Goal: Browse casually

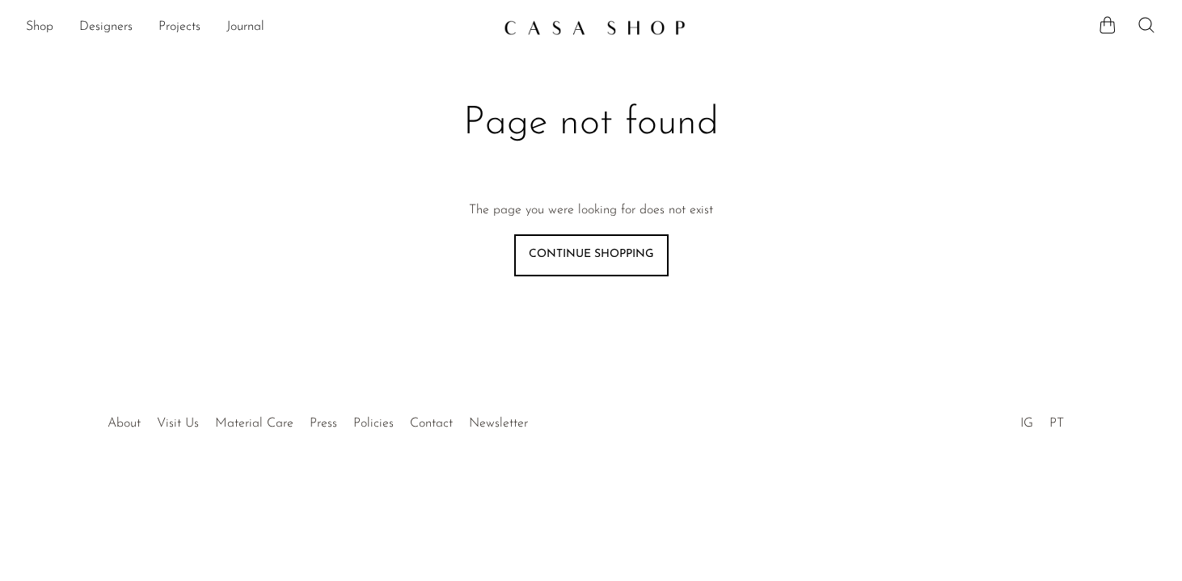
click at [638, 30] on img at bounding box center [594, 27] width 182 height 16
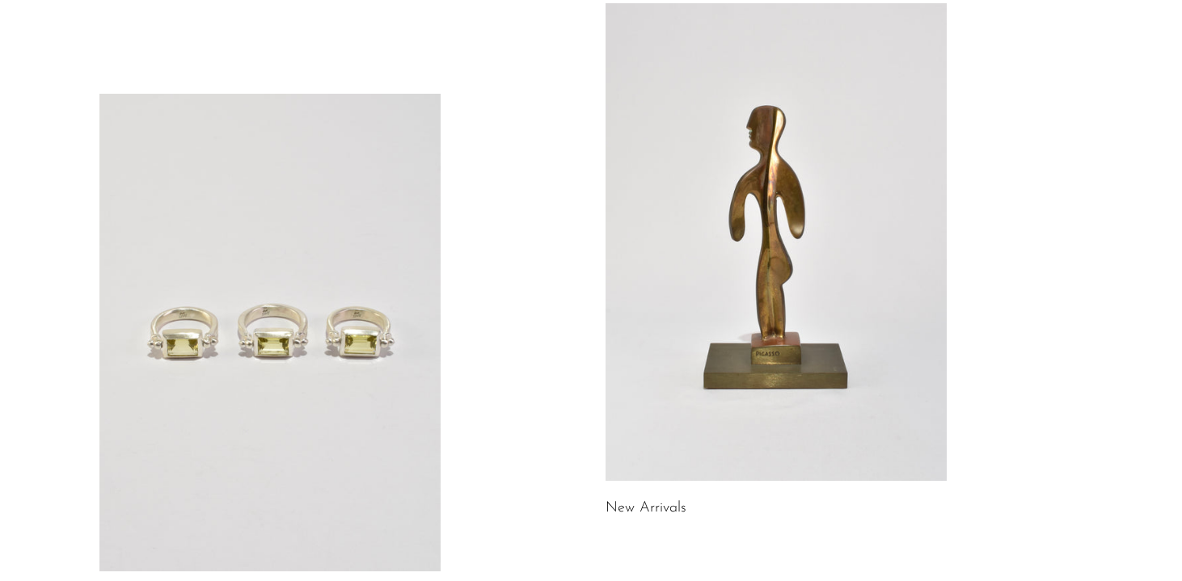
scroll to position [171, 0]
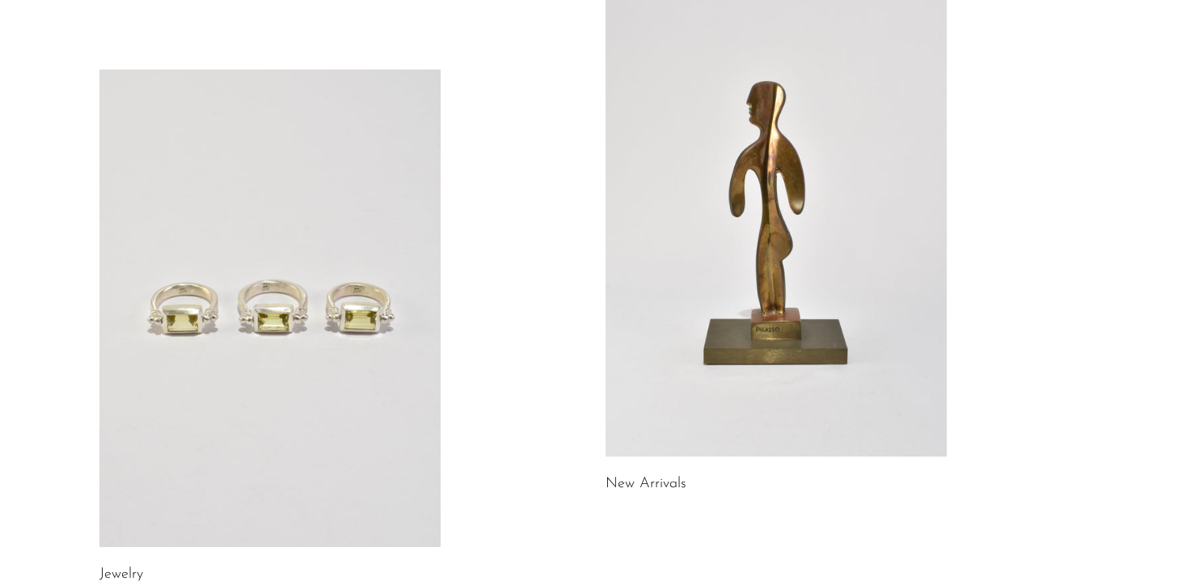
click at [358, 380] on link at bounding box center [269, 309] width 341 height 478
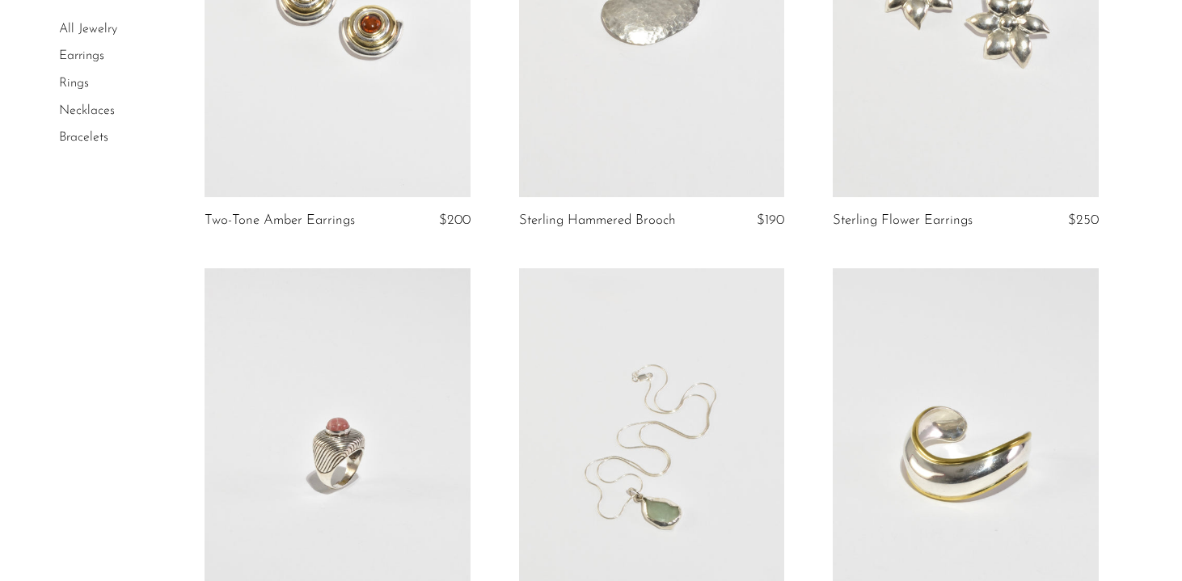
scroll to position [968, 0]
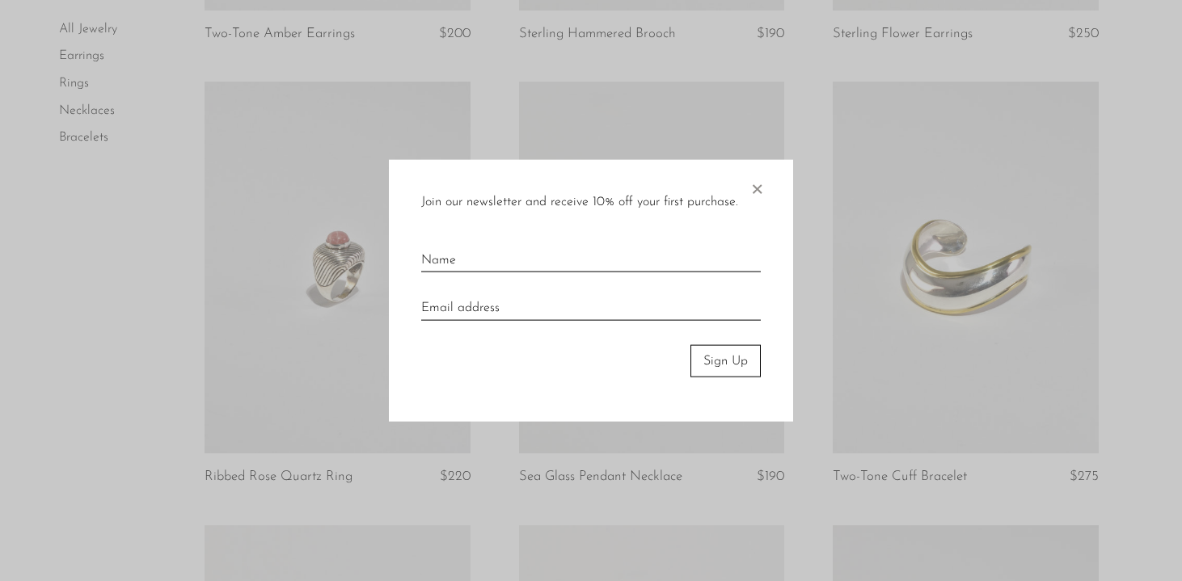
click at [756, 190] on span "×" at bounding box center [756, 185] width 16 height 52
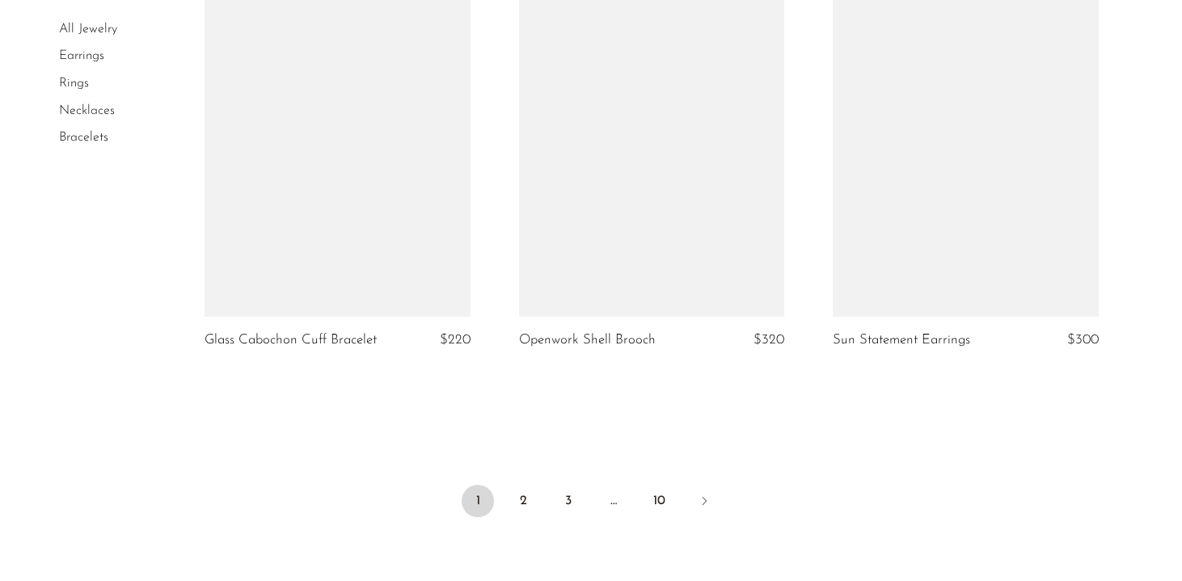
scroll to position [5307, 0]
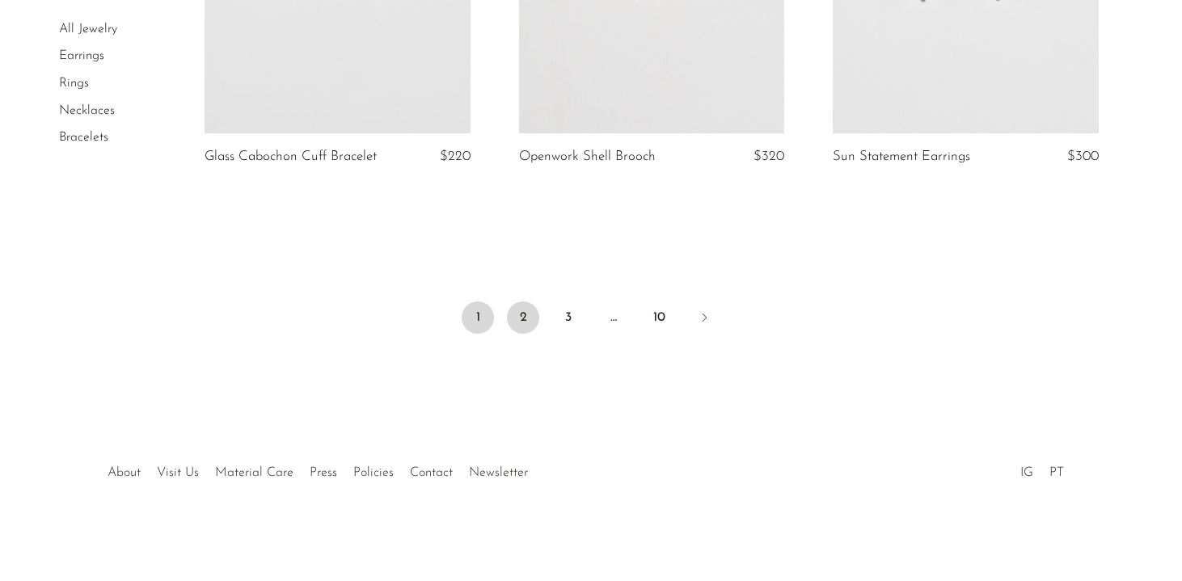
click at [526, 313] on link "2" at bounding box center [523, 317] width 32 height 32
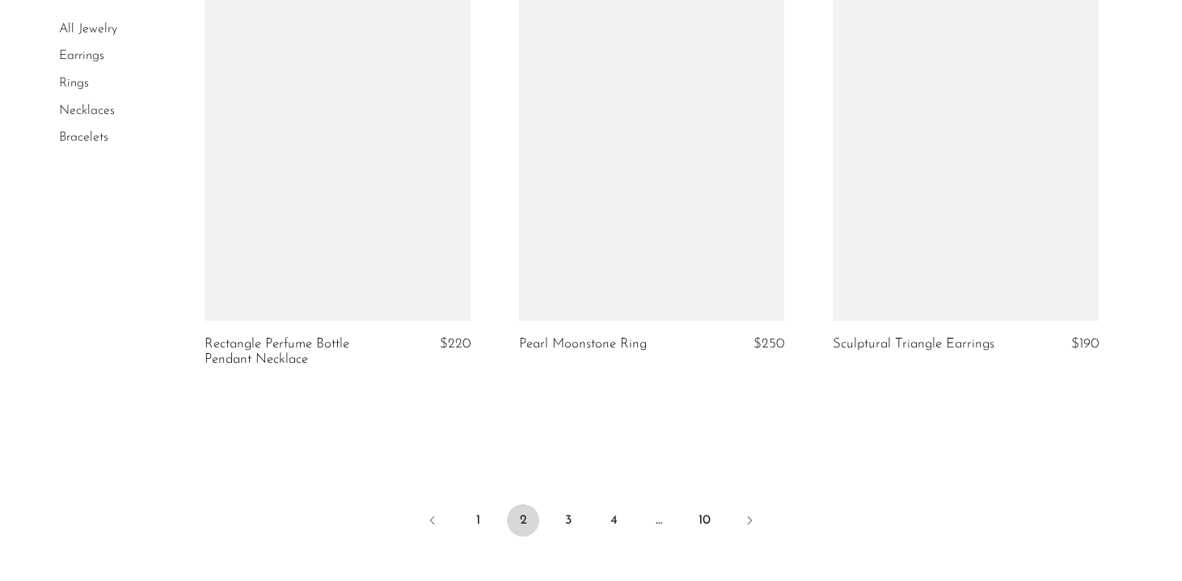
scroll to position [5337, 0]
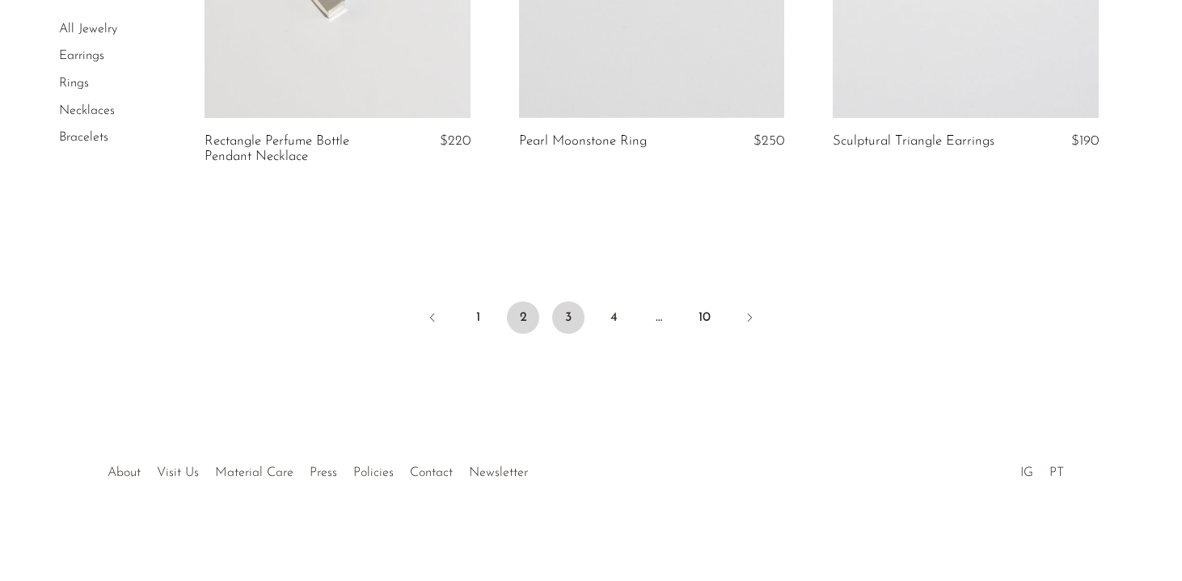
click at [563, 323] on link "3" at bounding box center [568, 317] width 32 height 32
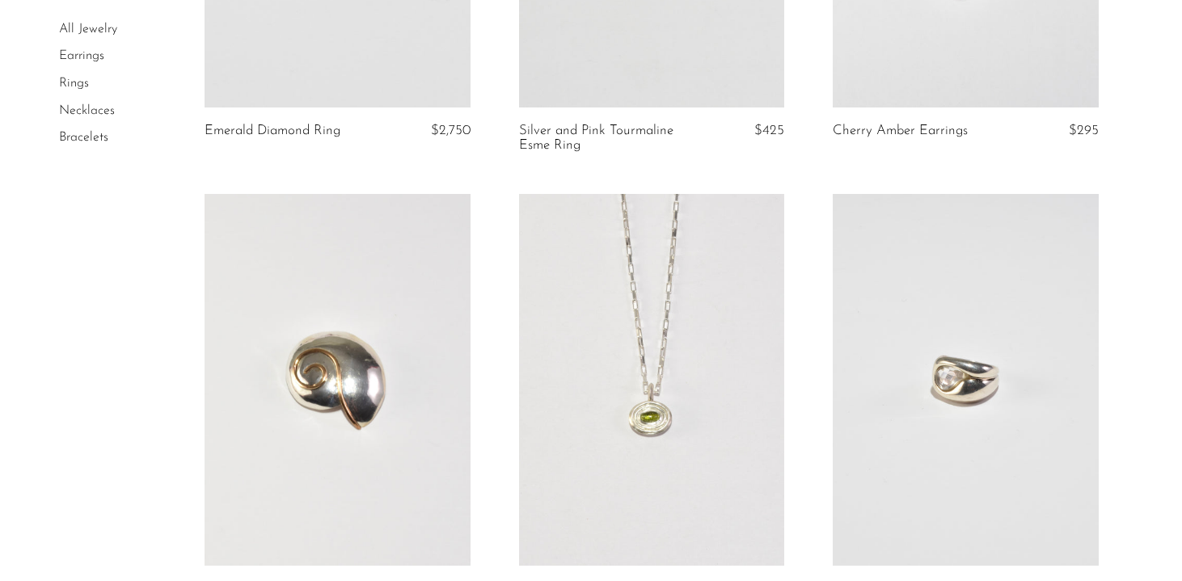
scroll to position [5176, 0]
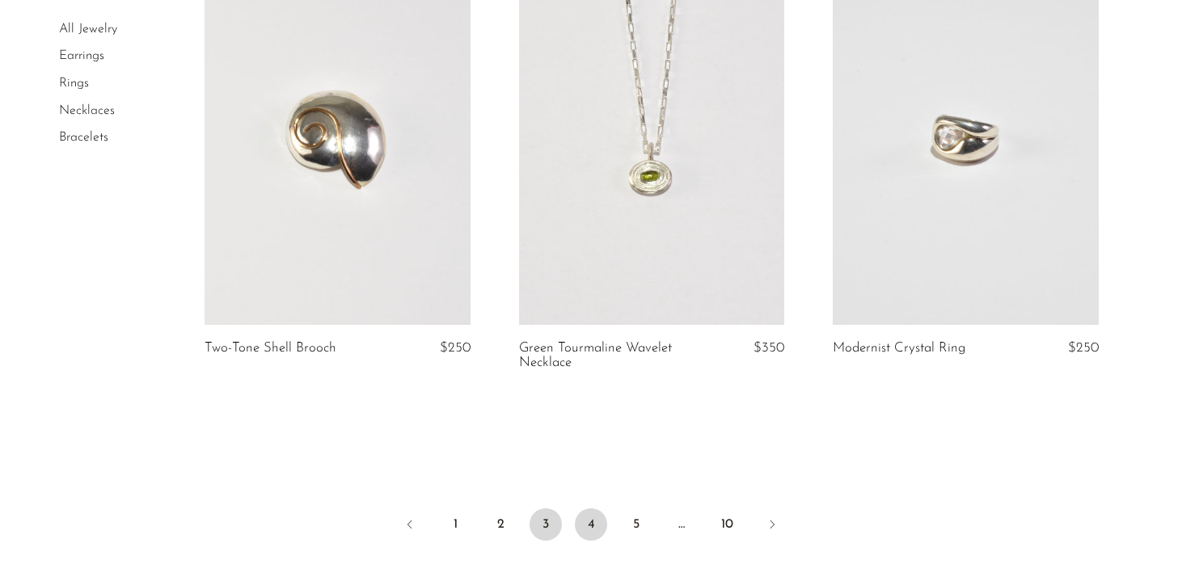
click at [599, 523] on link "4" at bounding box center [591, 524] width 32 height 32
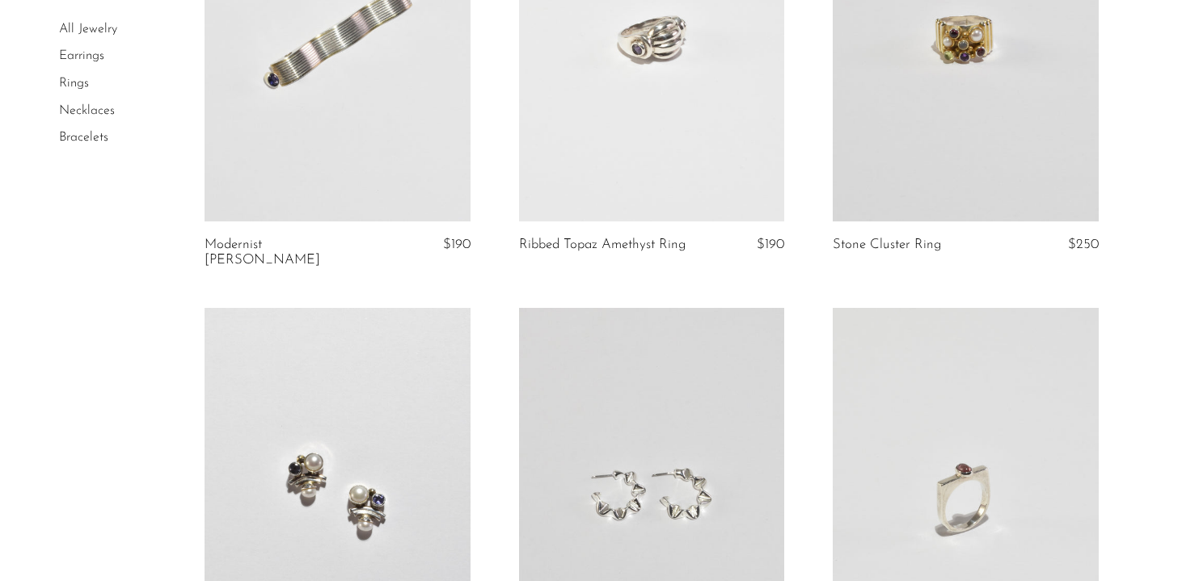
scroll to position [5155, 0]
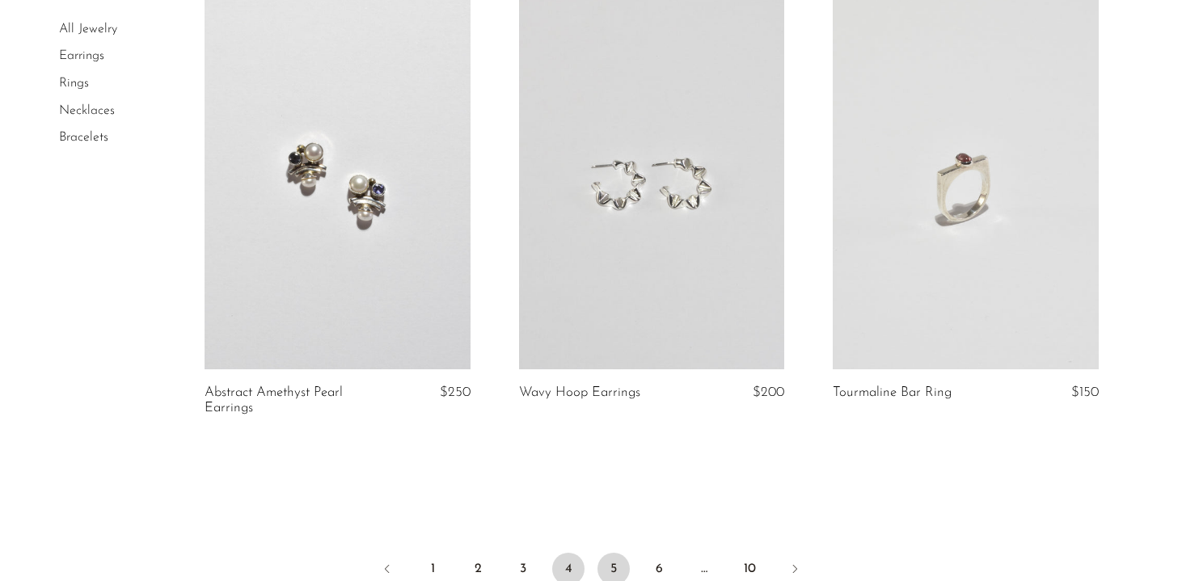
click at [616, 553] on link "5" at bounding box center [613, 569] width 32 height 32
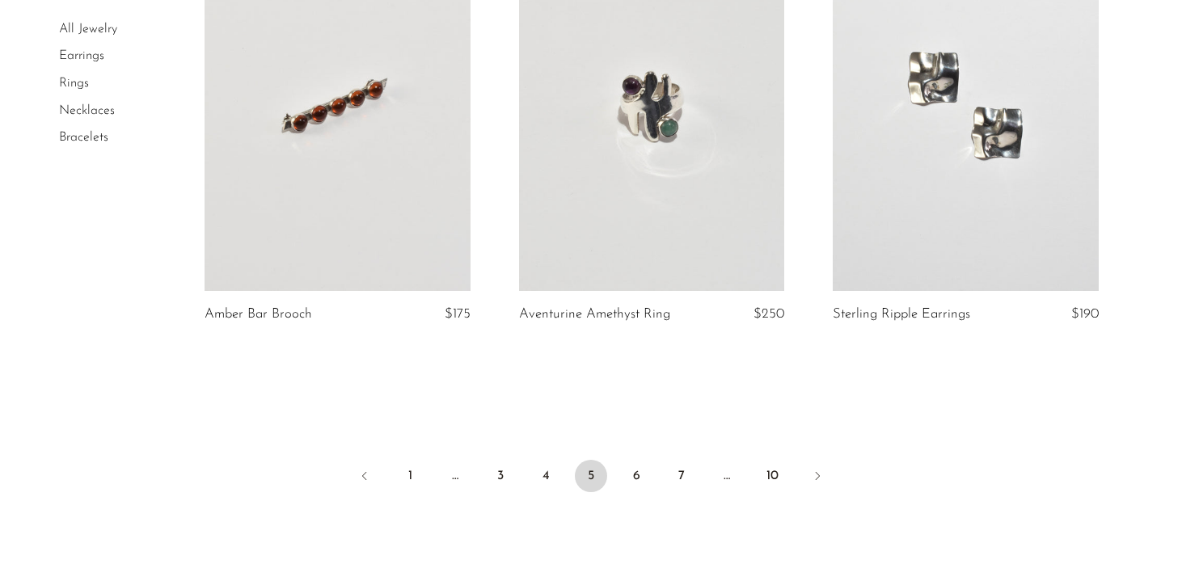
scroll to position [5200, 0]
click at [628, 471] on link "6" at bounding box center [636, 473] width 32 height 32
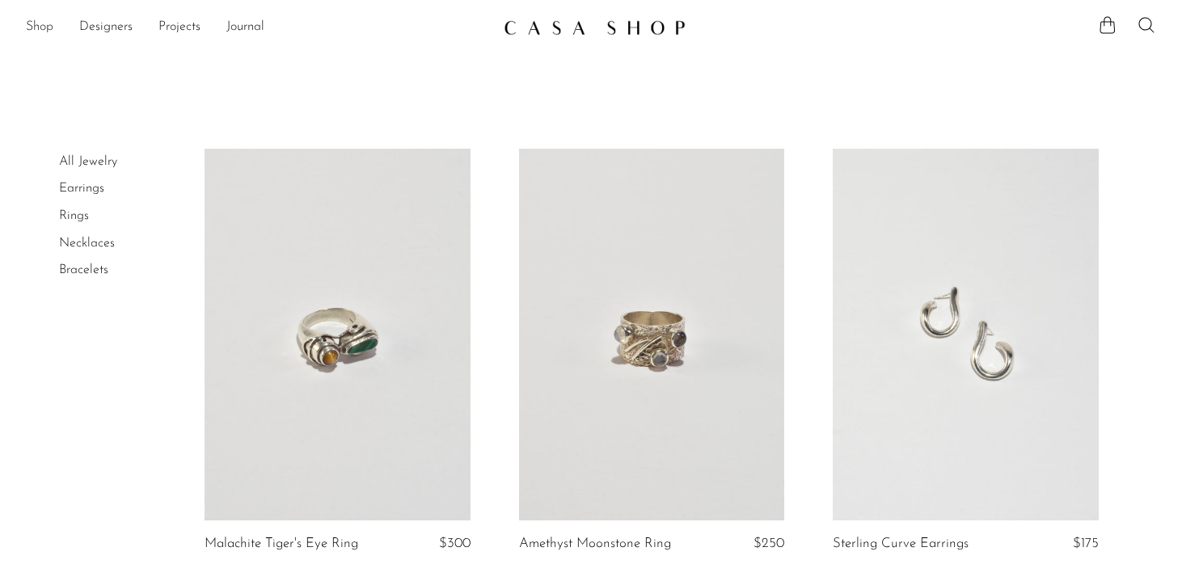
click at [41, 29] on link "Shop" at bounding box center [39, 27] width 27 height 21
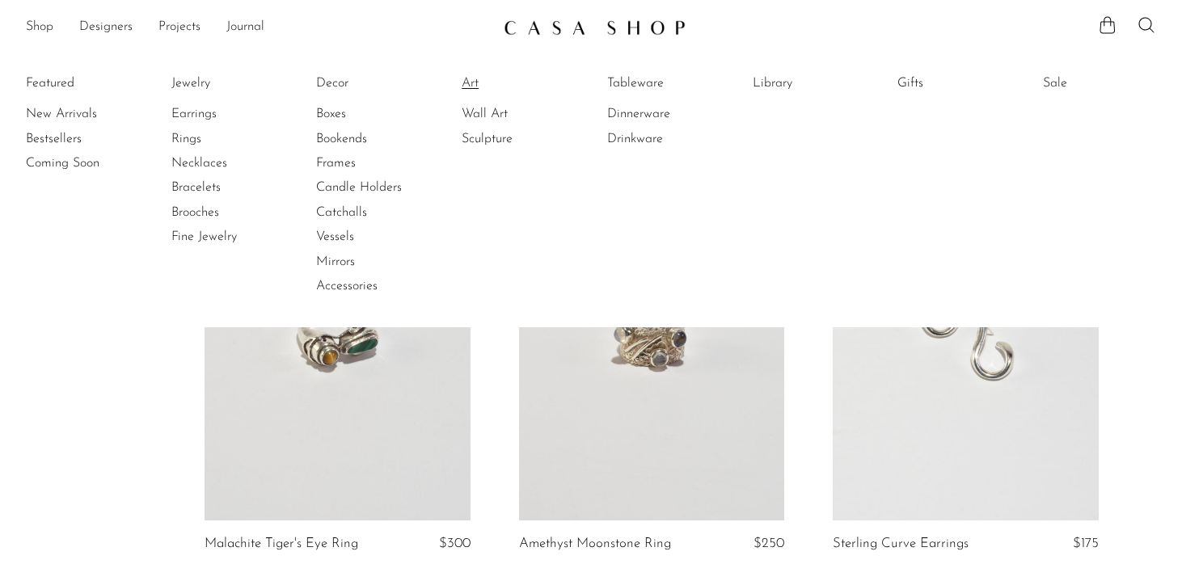
click at [469, 79] on link "Art" at bounding box center [521, 83] width 121 height 18
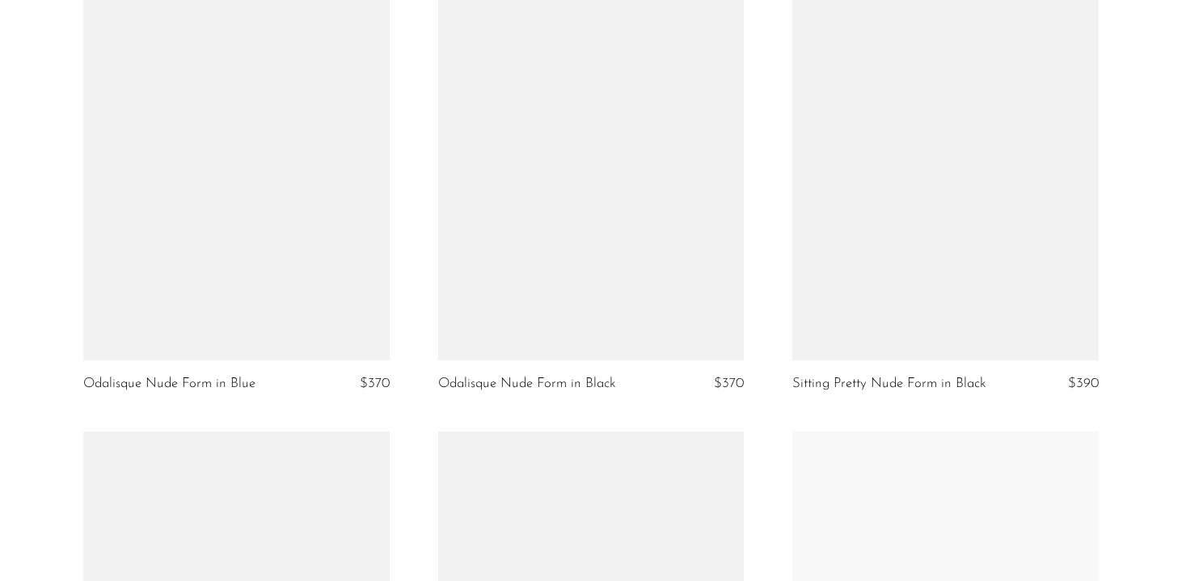
scroll to position [5898, 0]
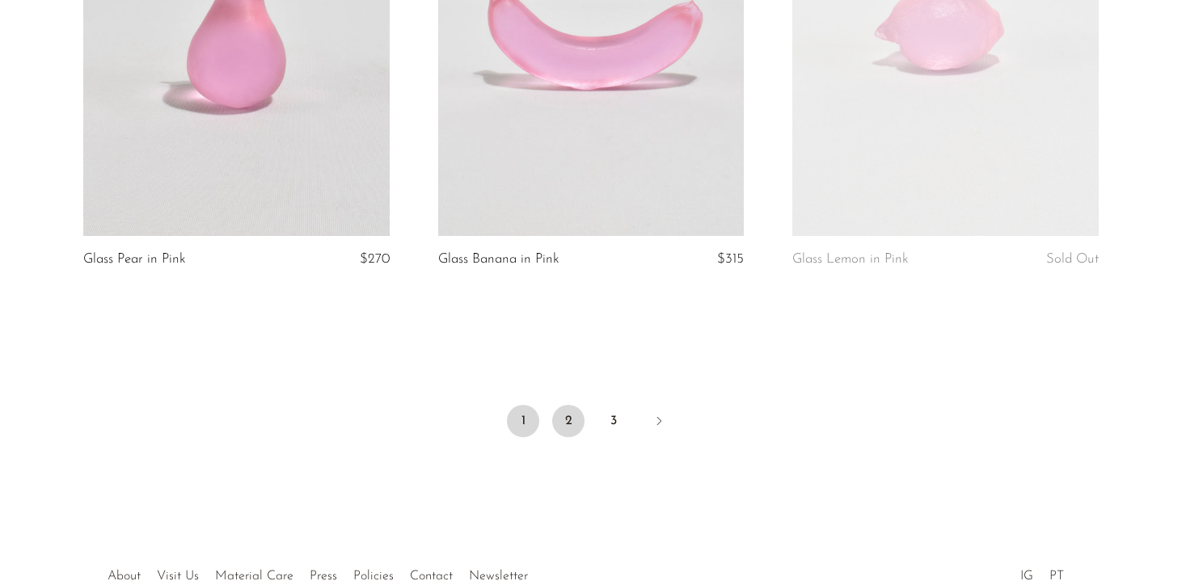
click at [565, 405] on link "2" at bounding box center [568, 421] width 32 height 32
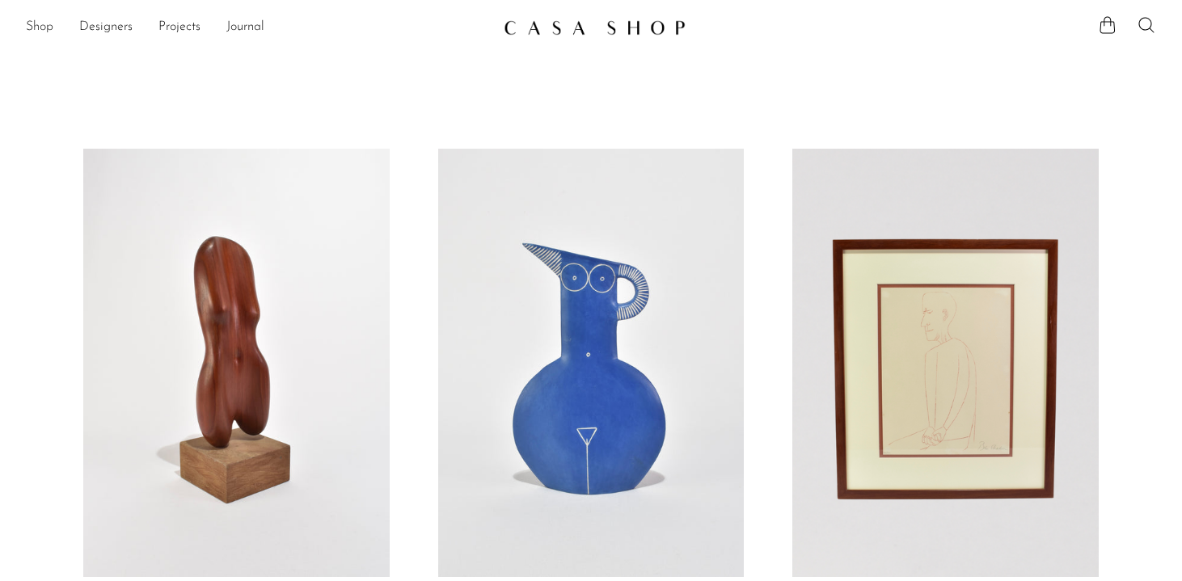
click at [40, 26] on link "Shop" at bounding box center [39, 27] width 27 height 21
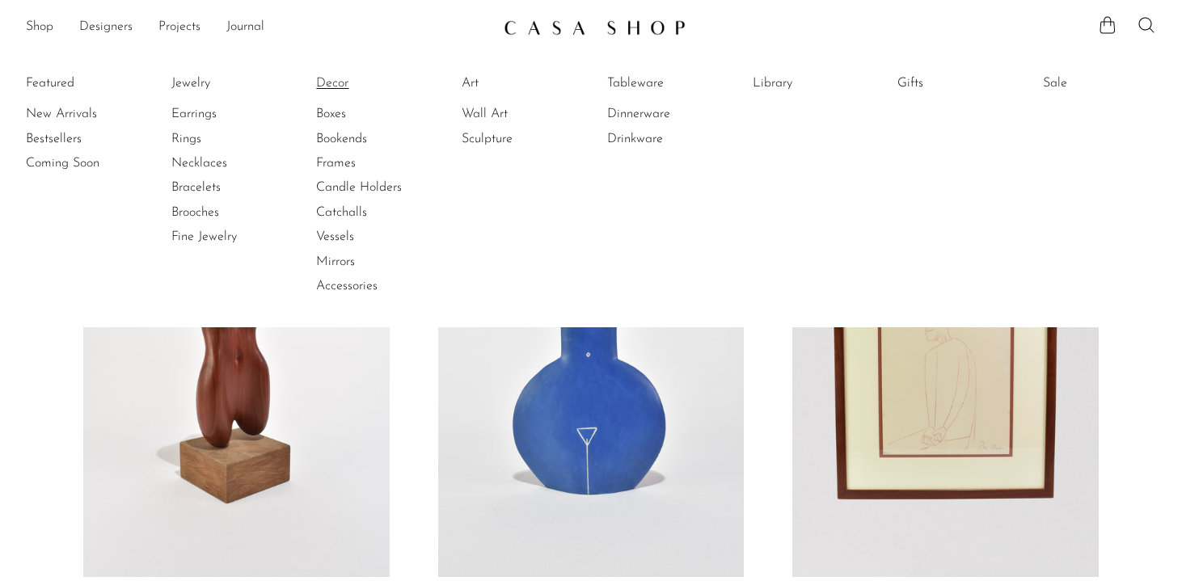
click at [331, 82] on link "Decor" at bounding box center [376, 83] width 121 height 18
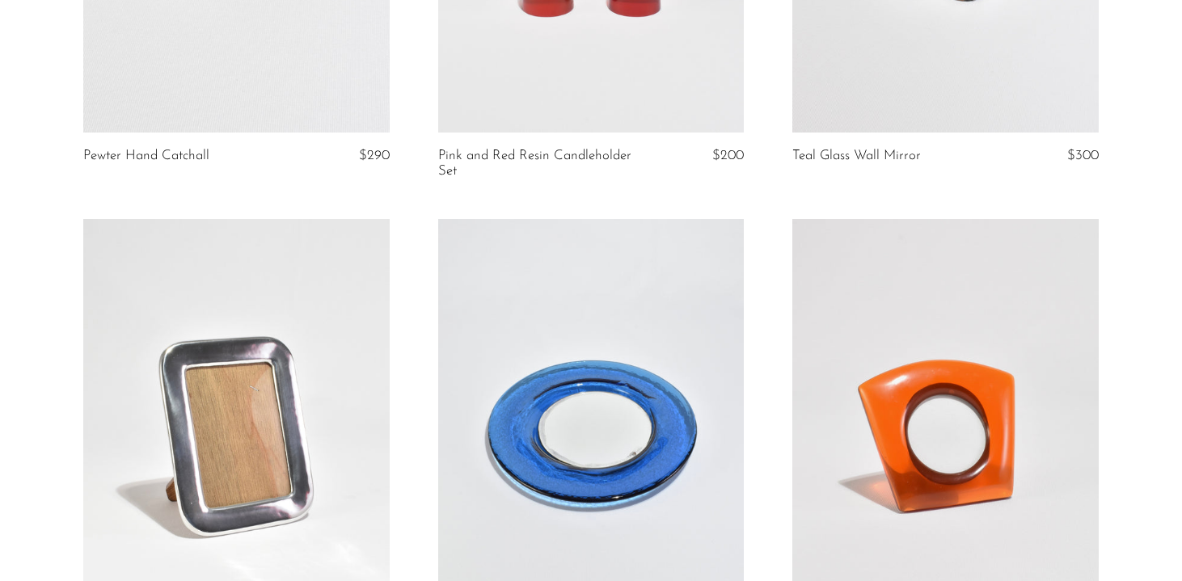
scroll to position [5772, 0]
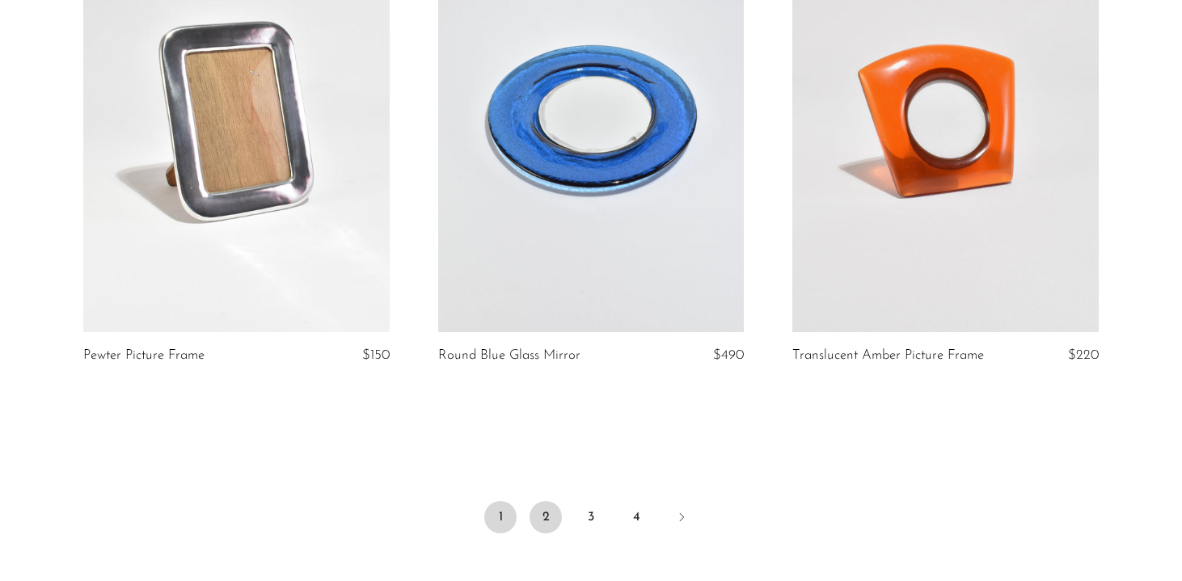
click at [536, 533] on link "2" at bounding box center [545, 517] width 32 height 32
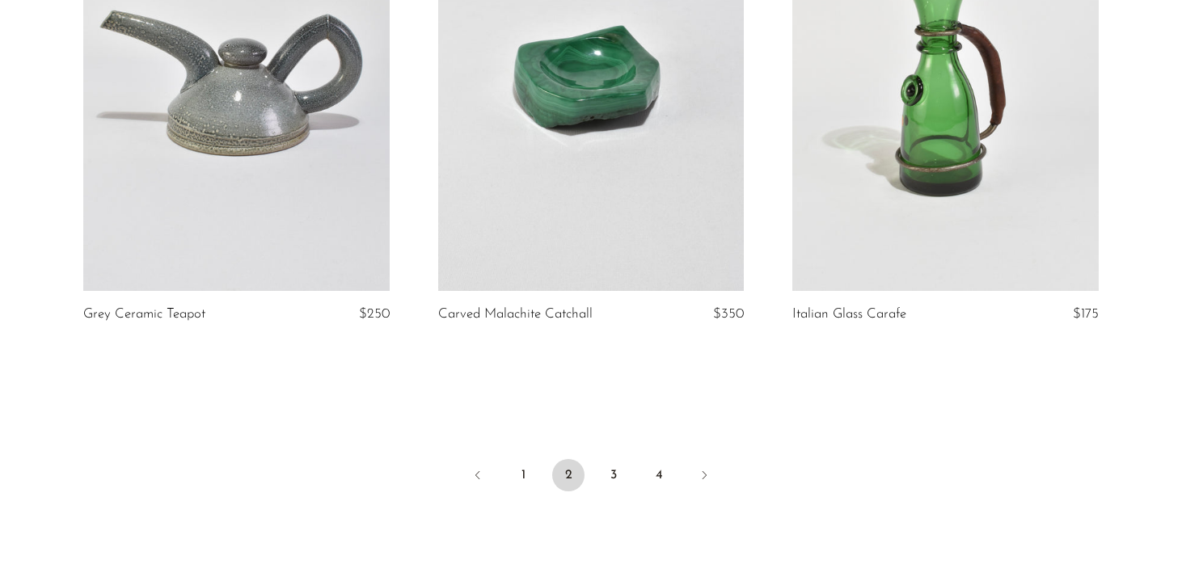
scroll to position [5956, 0]
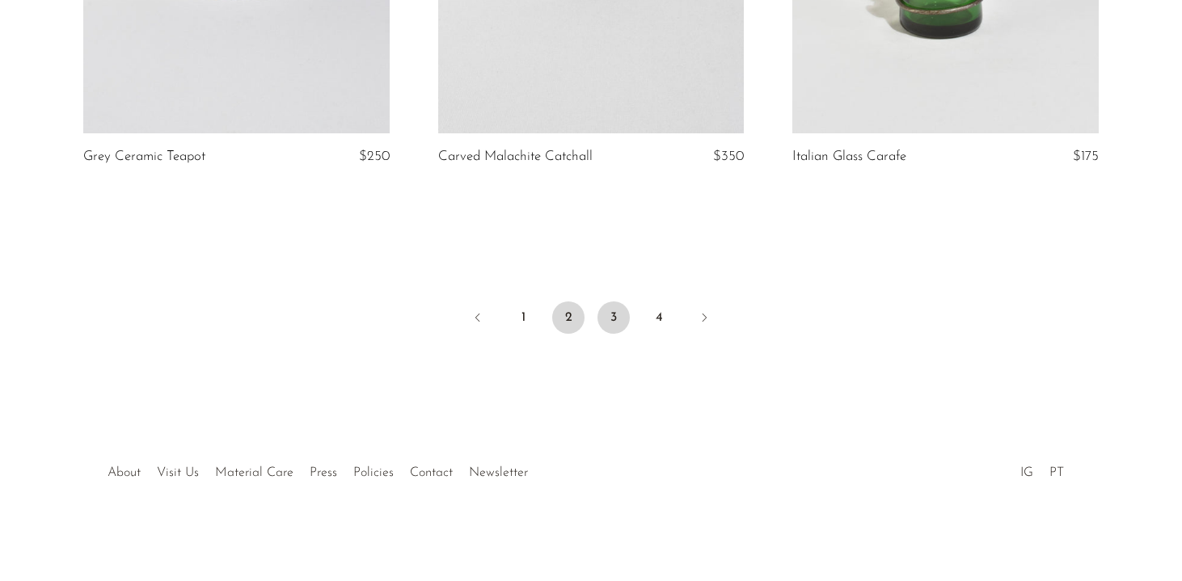
click at [617, 310] on link "3" at bounding box center [613, 317] width 32 height 32
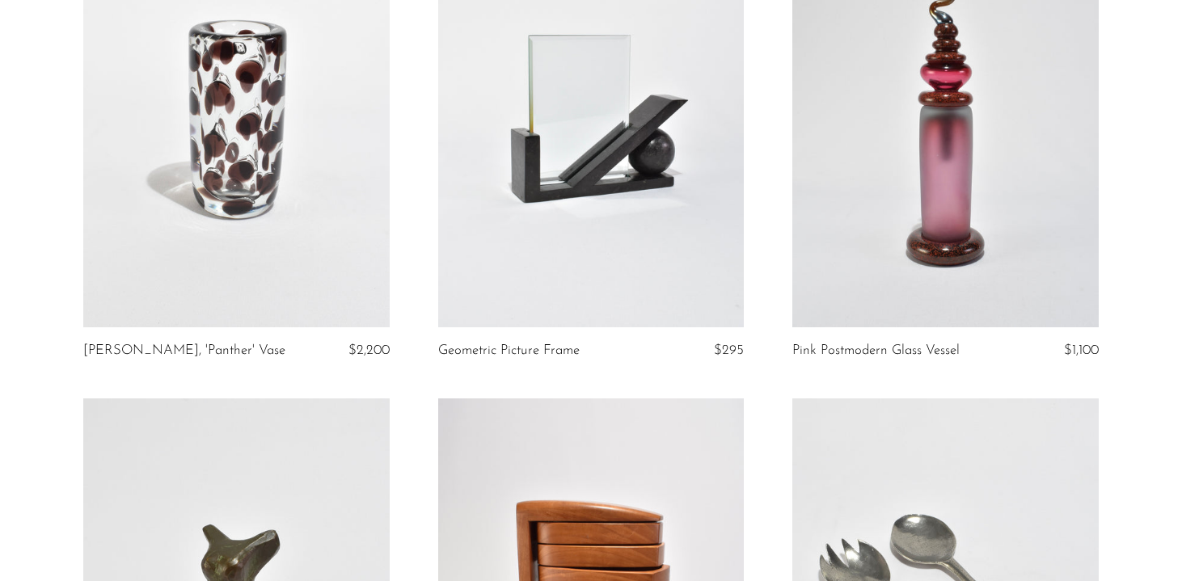
scroll to position [1624, 0]
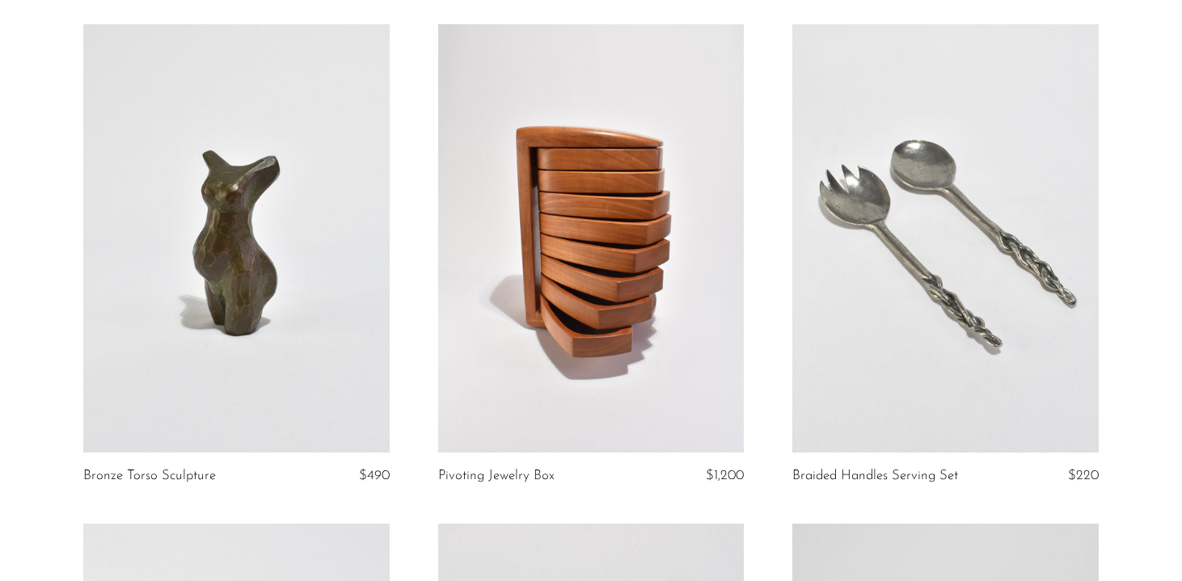
click at [600, 406] on link at bounding box center [591, 238] width 306 height 428
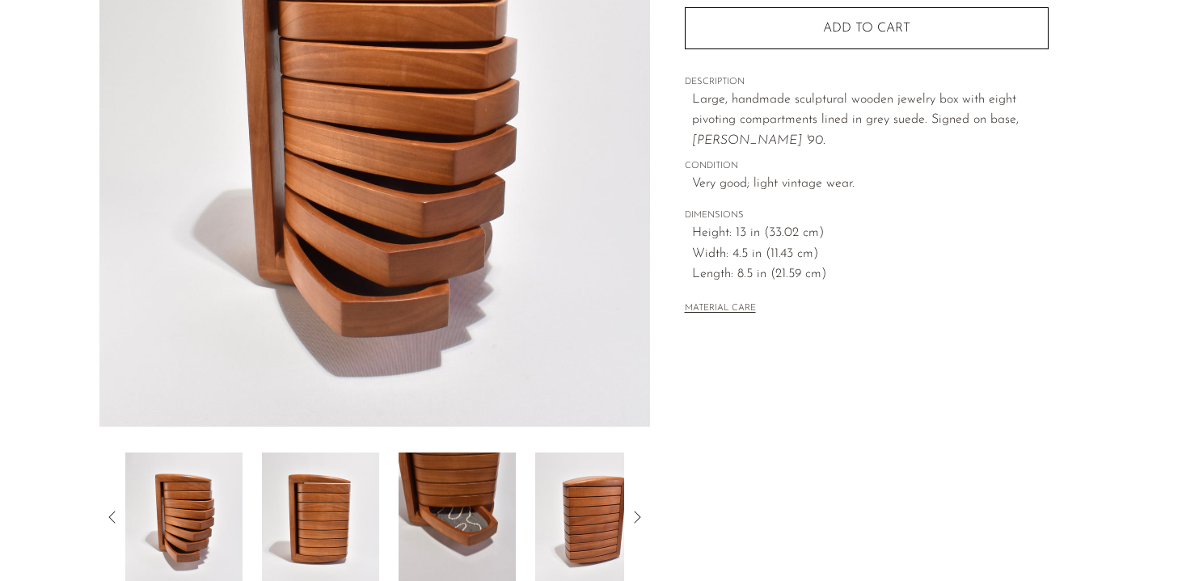
scroll to position [471, 0]
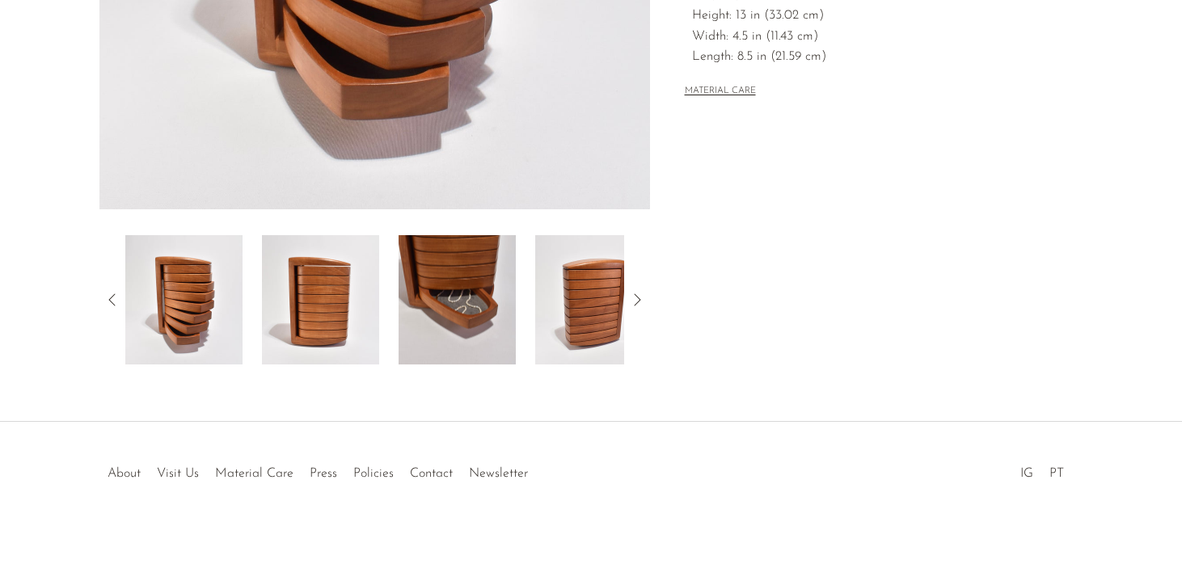
click at [490, 345] on img at bounding box center [456, 299] width 117 height 129
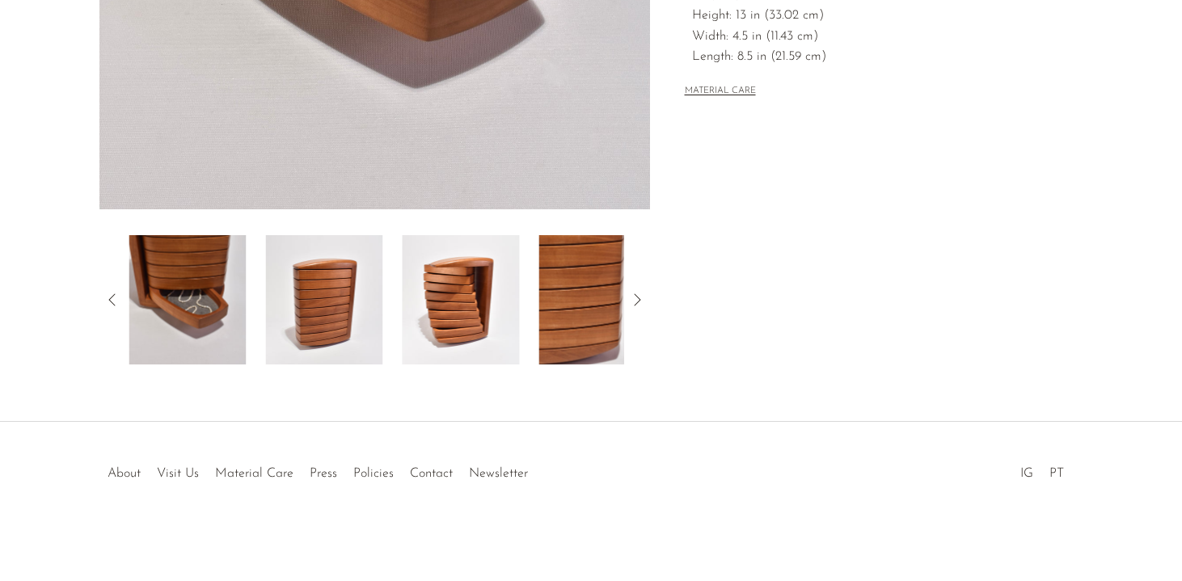
click at [490, 345] on img at bounding box center [460, 299] width 117 height 129
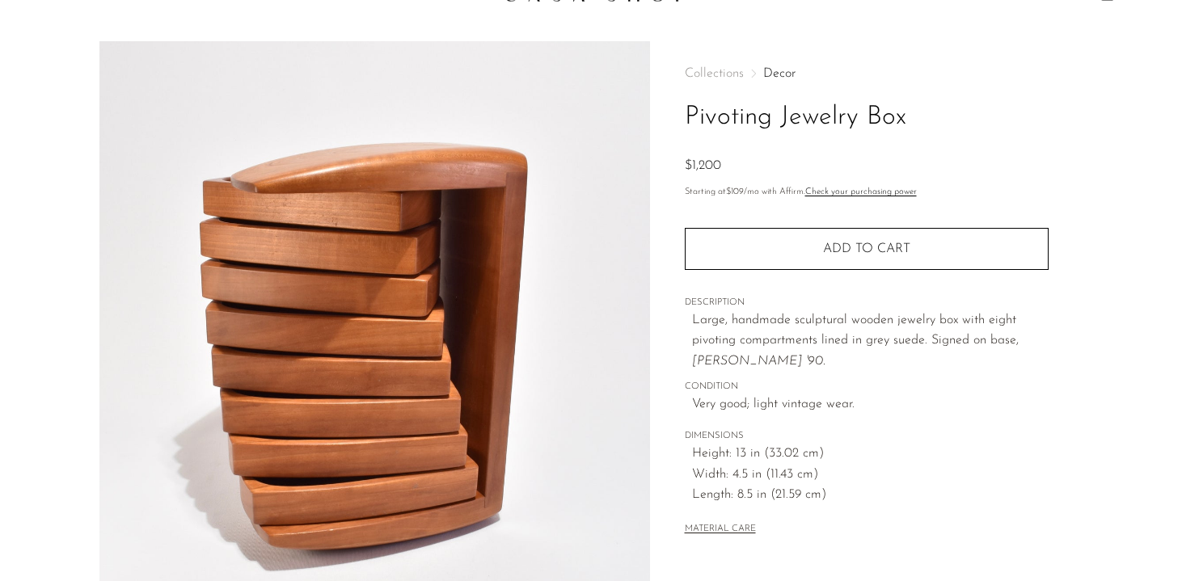
scroll to position [0, 0]
